Goal: Task Accomplishment & Management: Use online tool/utility

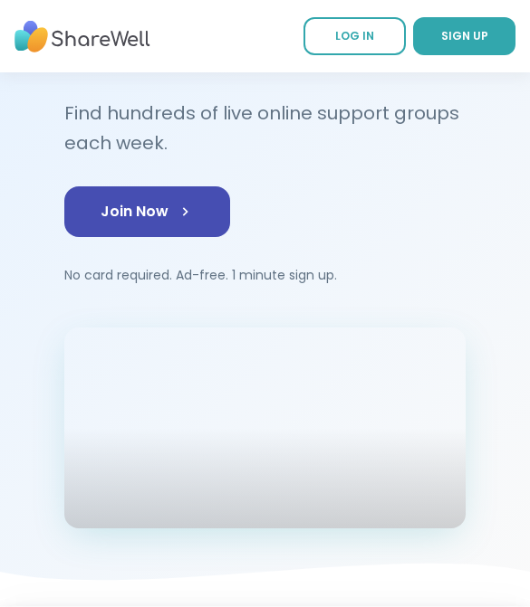
scroll to position [167, 0]
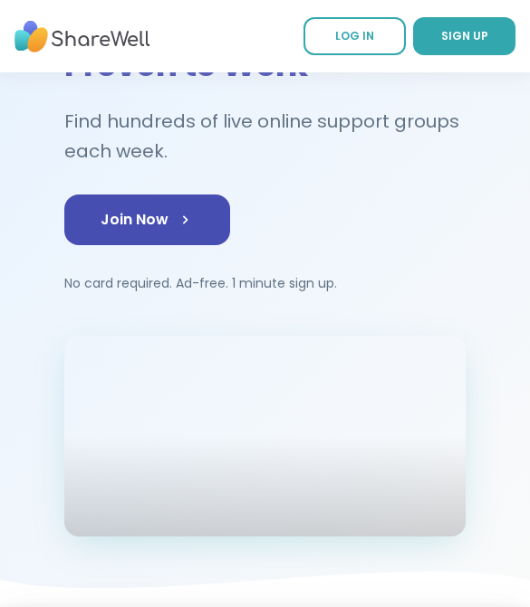
click at [364, 29] on span "LOG IN" at bounding box center [354, 35] width 39 height 15
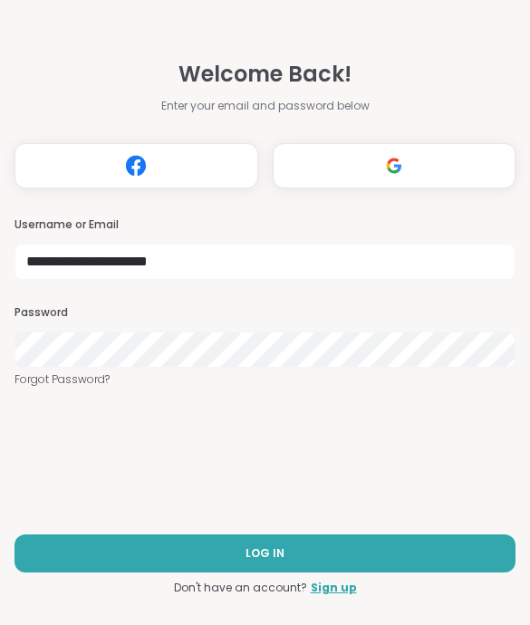
type input "**********"
click at [167, 377] on link "Forgot Password?" at bounding box center [264, 379] width 501 height 16
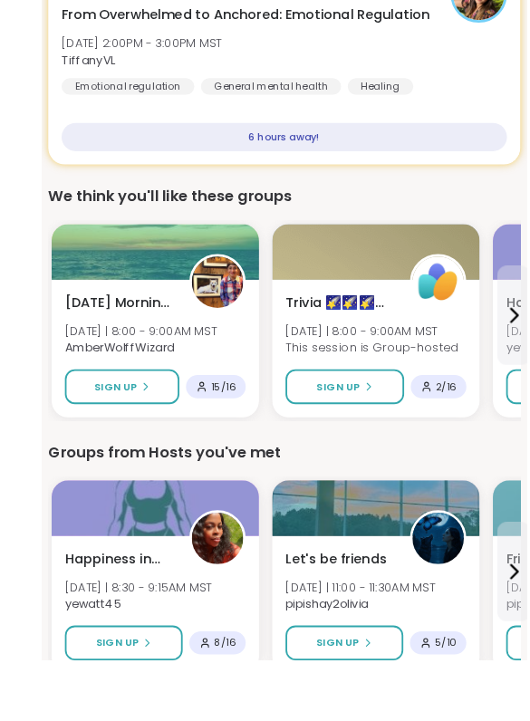
scroll to position [527, 0]
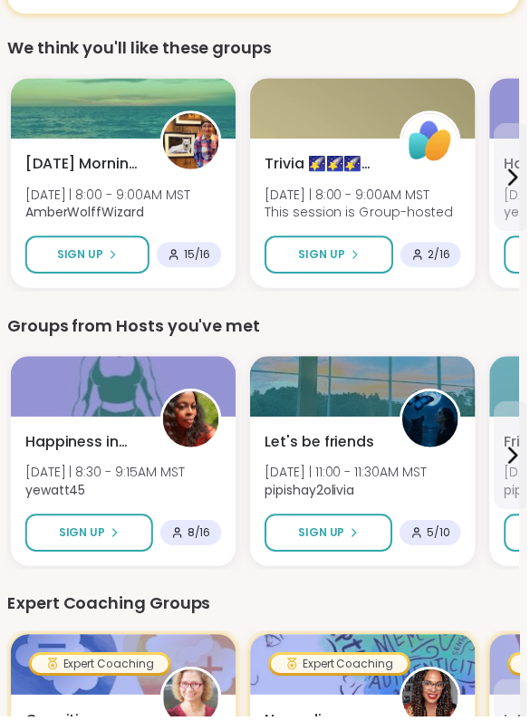
click at [427, 109] on div at bounding box center [365, 109] width 226 height 61
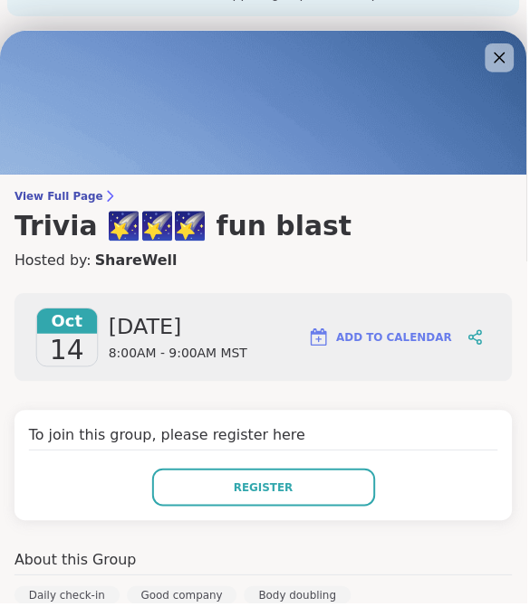
scroll to position [0, 0]
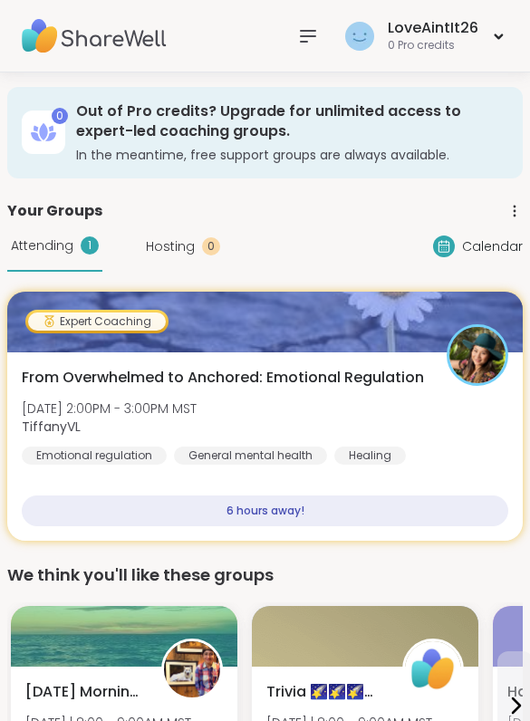
scroll to position [217, 0]
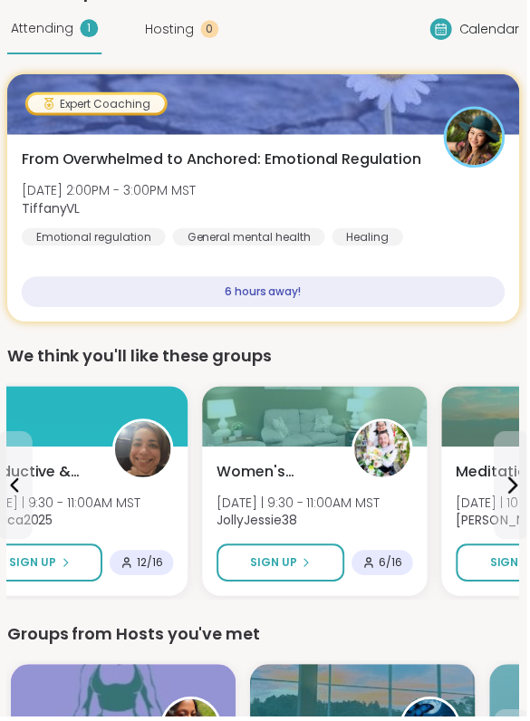
click at [299, 469] on span "Women's Support Haven" at bounding box center [276, 474] width 116 height 22
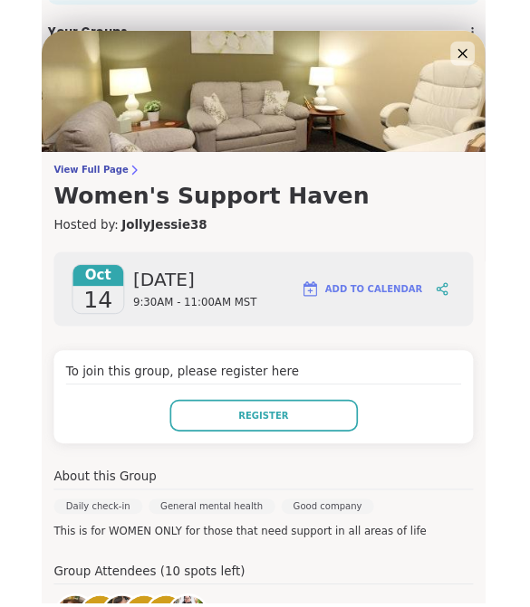
scroll to position [0, 0]
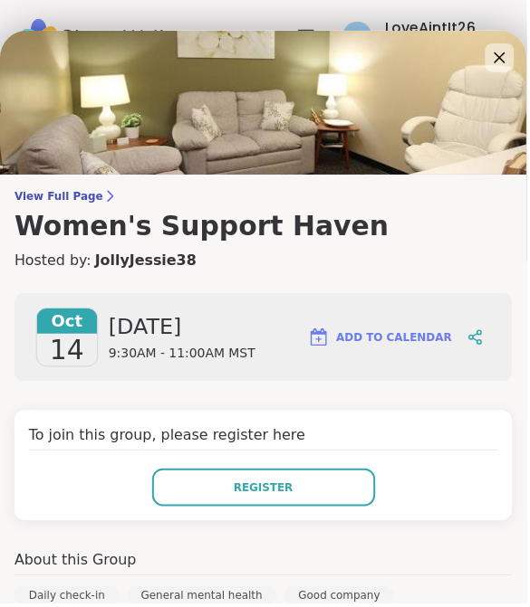
click at [489, 59] on img at bounding box center [265, 103] width 530 height 145
click at [501, 48] on icon at bounding box center [503, 58] width 22 height 22
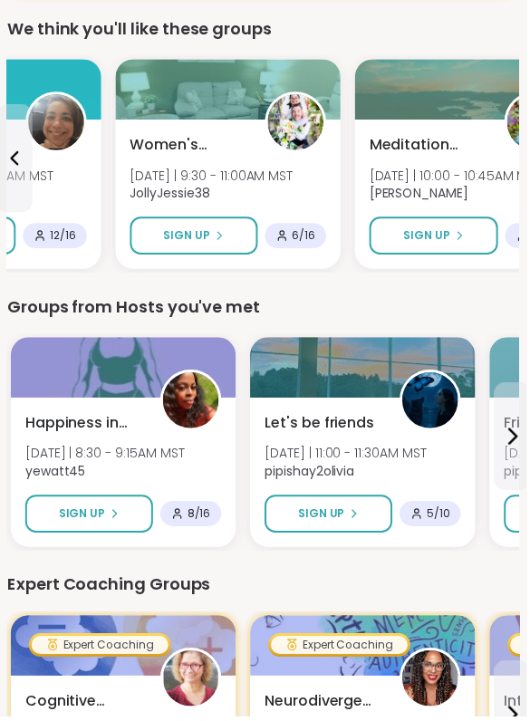
scroll to position [557, 0]
